Goal: Task Accomplishment & Management: Use online tool/utility

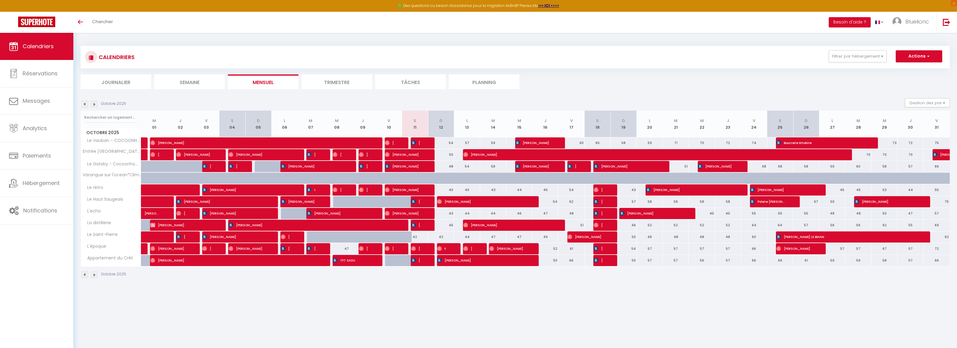
scroll to position [33, 0]
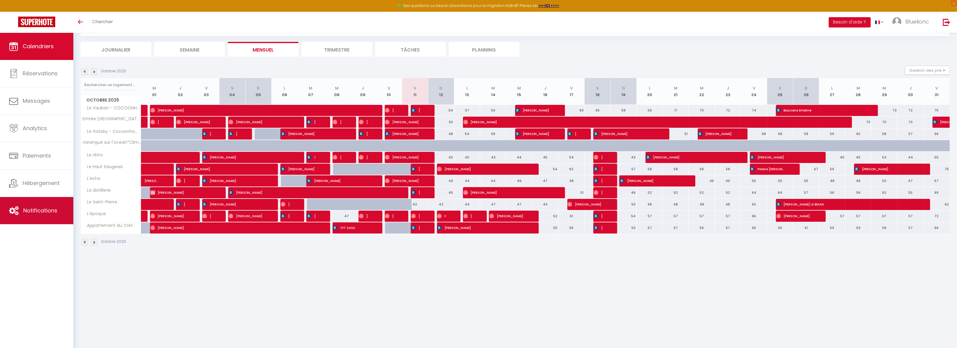
click at [47, 213] on span "Notifications" at bounding box center [40, 211] width 34 height 8
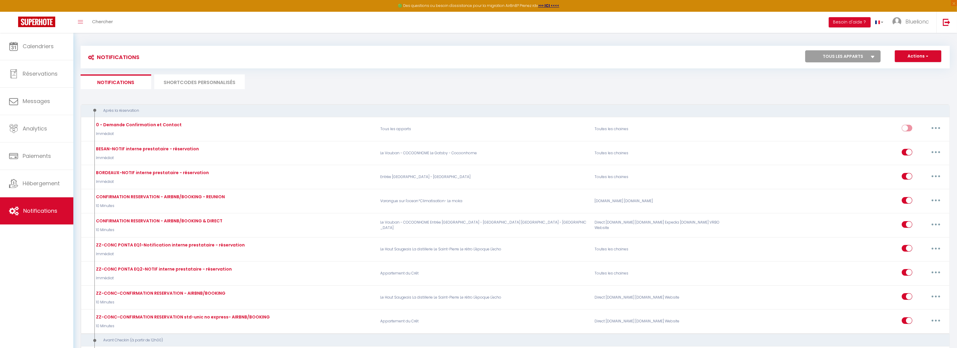
click at [201, 87] on li "SHORTCODES PERSONNALISÉS" at bounding box center [199, 82] width 90 height 15
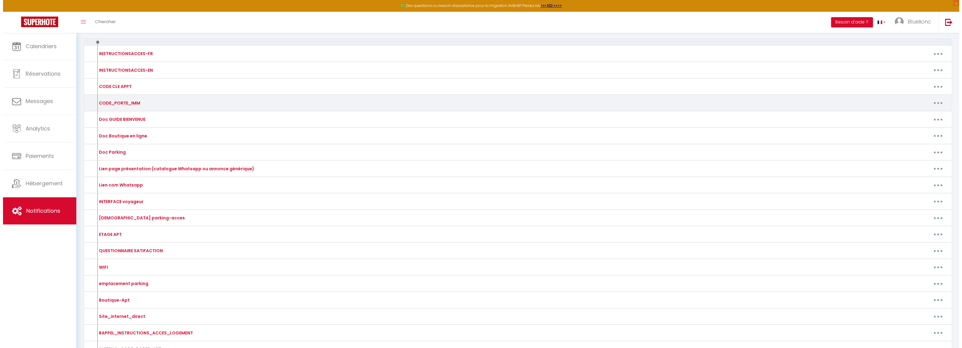
scroll to position [38, 0]
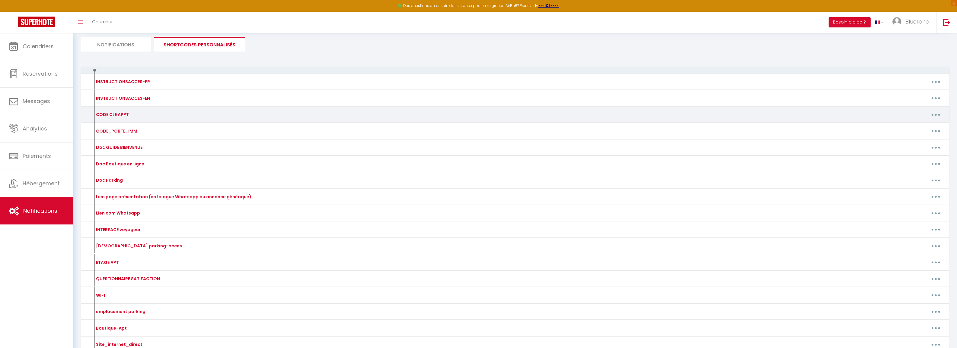
click at [935, 113] on button "button" at bounding box center [935, 115] width 17 height 10
click at [907, 128] on link "Editer" at bounding box center [919, 128] width 45 height 10
type input "CODE CLE APPT"
type textarea "CODE-APT"
type textarea "5084"
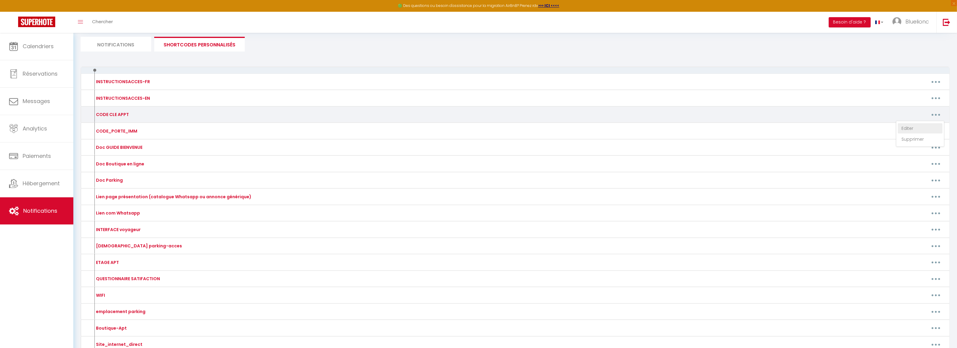
type textarea "745 201 365"
type textarea "5084"
type textarea "629 481 497"
type textarea "5466"
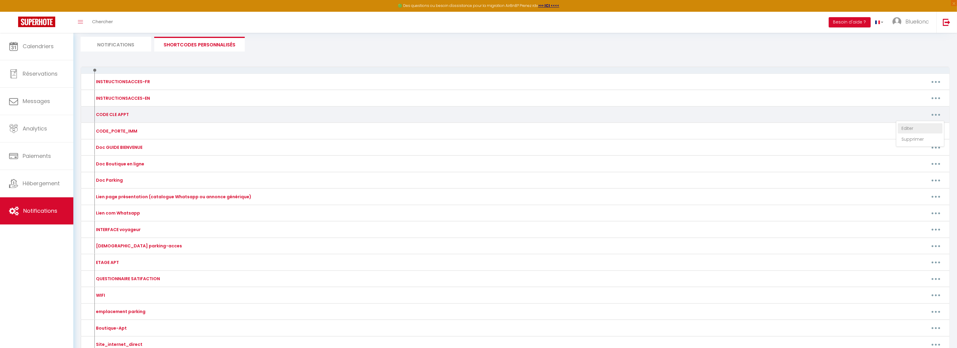
type textarea "Boite à clé de sécurité (alternative à la serrure connectée) : 2652 :"
type textarea "5705"
type textarea "6150"
type textarea "3224"
type textarea "9966"
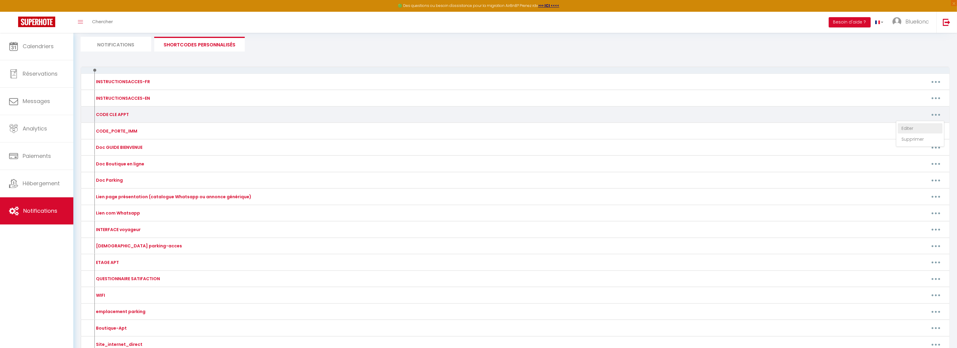
type textarea "5466"
type textarea "Boite à clé de sécurité (alternative à la serrure connectée) : 2652 :"
type textarea "5705"
type textarea "6150"
type textarea "3224"
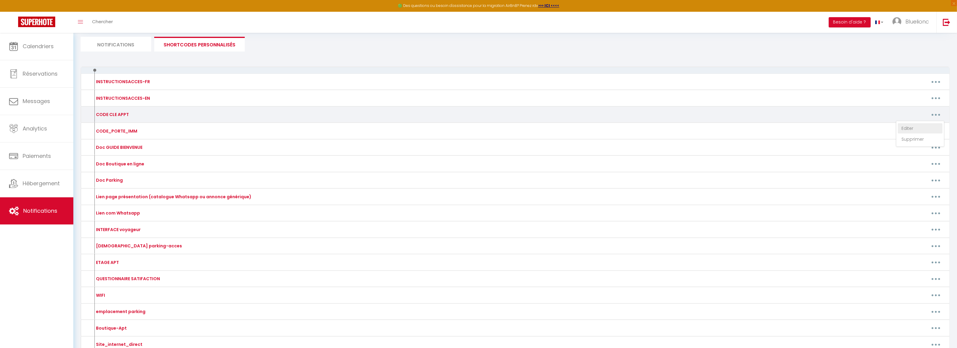
type textarea "9966"
type textarea "8067"
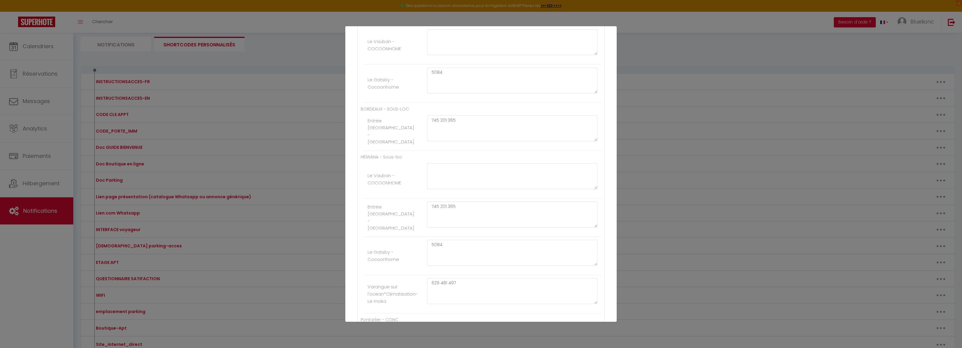
scroll to position [151, 0]
click at [447, 228] on textarea "5084" at bounding box center [512, 235] width 170 height 26
type textarea "5"
drag, startPoint x: 445, startPoint y: 228, endPoint x: 421, endPoint y: 228, distance: 23.5
click at [423, 228] on div "6772" at bounding box center [512, 238] width 178 height 32
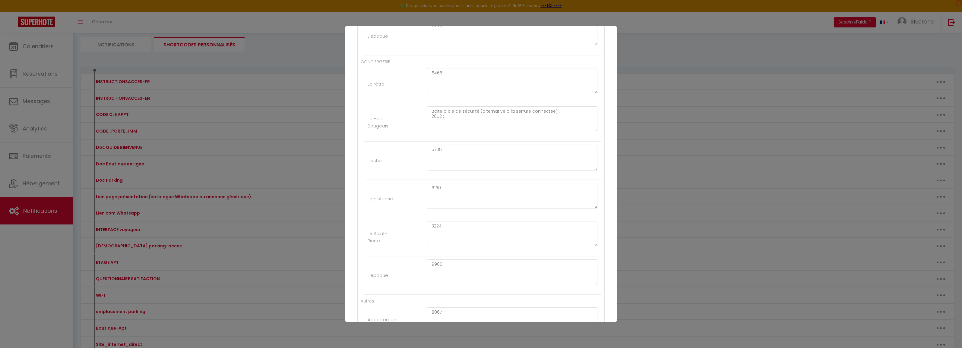
scroll to position [668, 0]
type textarea "6772"
drag, startPoint x: 454, startPoint y: 196, endPoint x: 418, endPoint y: 197, distance: 36.5
click at [418, 197] on li "Le Saint-Pierre 3224" at bounding box center [483, 200] width 238 height 38
paste textarea "6772"
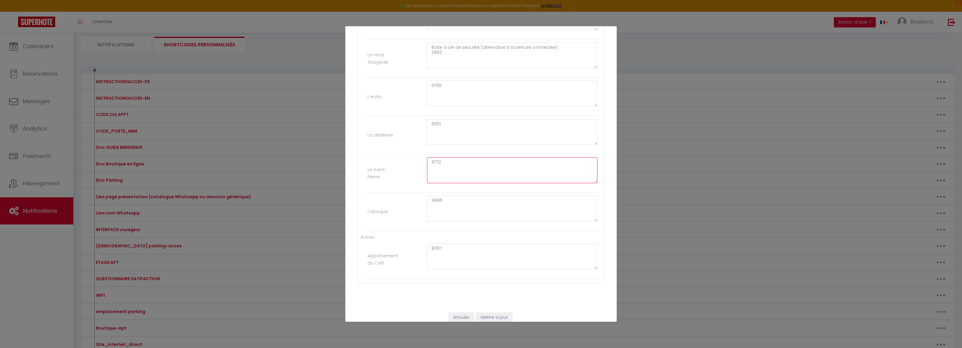
scroll to position [706, 0]
type textarea "6772"
click at [493, 309] on button "Mettre à jour" at bounding box center [494, 311] width 36 height 10
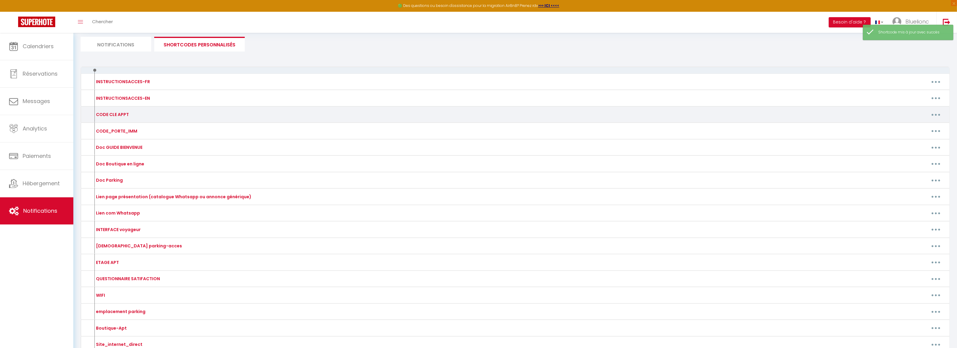
click at [938, 115] on button "button" at bounding box center [935, 115] width 17 height 10
click at [912, 125] on link "Editer" at bounding box center [919, 128] width 45 height 10
type input "CODE CLE APPT"
type textarea "CODE-APT"
type textarea "6772"
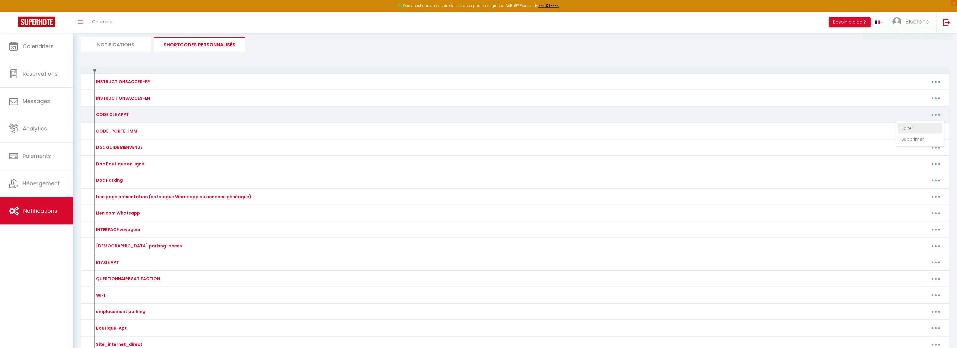
type textarea "745 201 365"
type textarea "6772"
type textarea "629 481 497"
type textarea "5466"
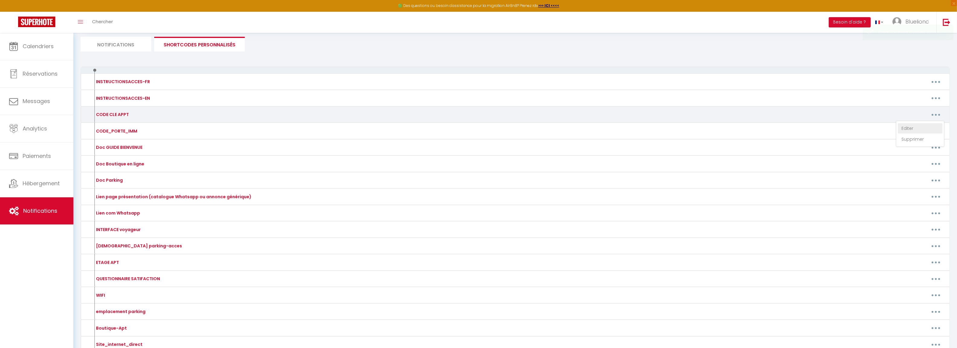
type textarea "Boite à clé de sécurité (alternative à la serrure connectée) : 2652 :"
type textarea "5705"
type textarea "6150"
type textarea "6772"
type textarea "9966"
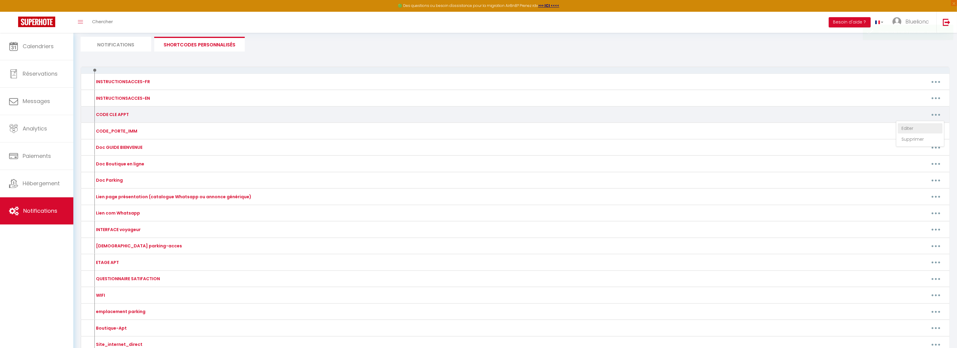
type textarea "5466"
type textarea "Boite à clé de sécurité (alternative à la serrure connectée) : 2652 :"
type textarea "5705"
type textarea "6150"
type textarea "6772"
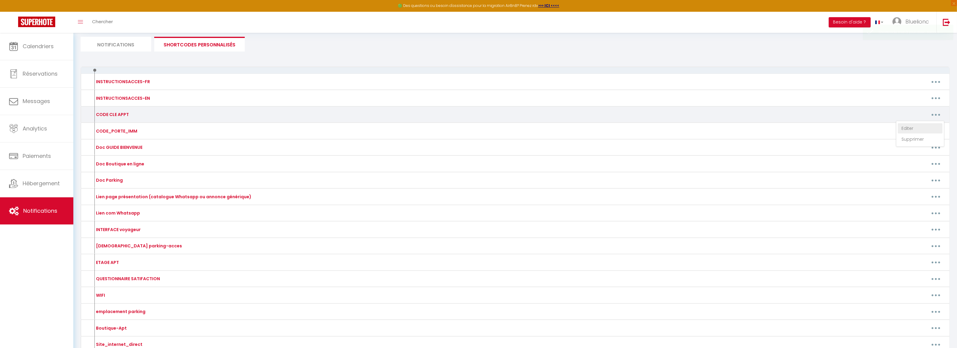
type textarea "9966"
type textarea "8067"
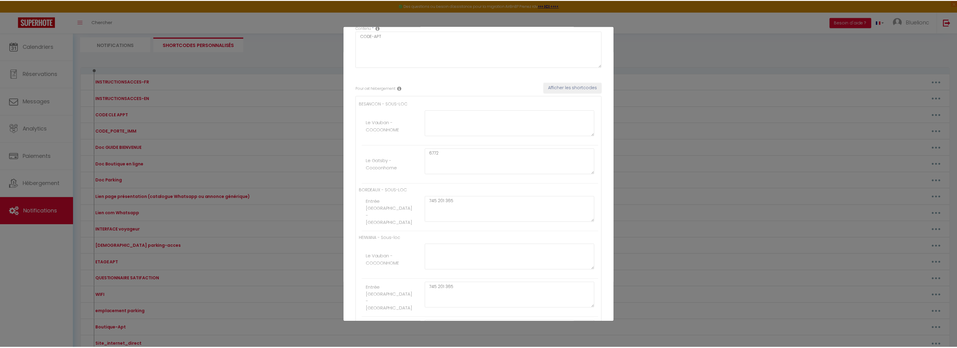
scroll to position [0, 0]
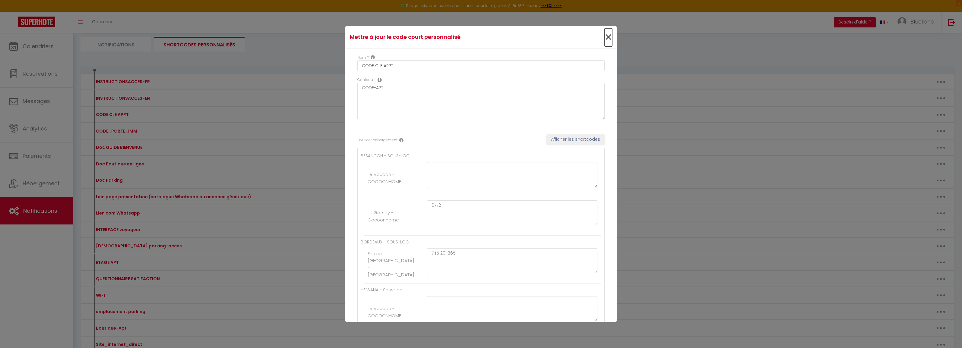
click at [605, 38] on span "×" at bounding box center [609, 37] width 8 height 18
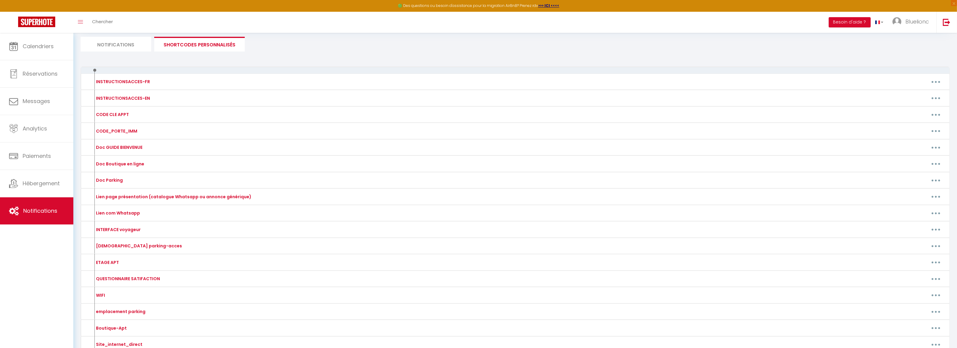
click at [630, 56] on div "Notifications Actions Nouvelle Notification Exporter Importer Tous les apparts …" at bounding box center [515, 234] width 869 height 465
